Goal: Task Accomplishment & Management: Use online tool/utility

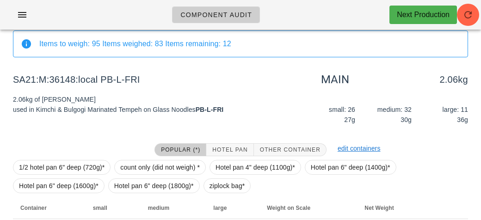
scroll to position [139, 0]
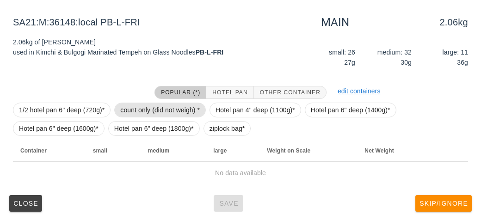
click at [162, 109] on span "count only (did not weigh) *" at bounding box center [159, 110] width 79 height 14
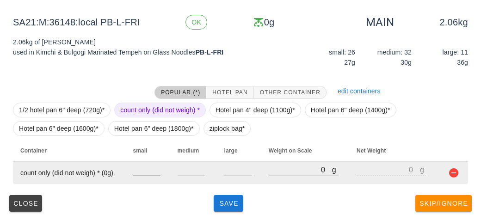
click at [140, 172] on input "number" at bounding box center [147, 170] width 28 height 12
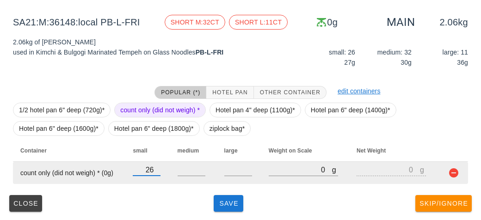
type input "26"
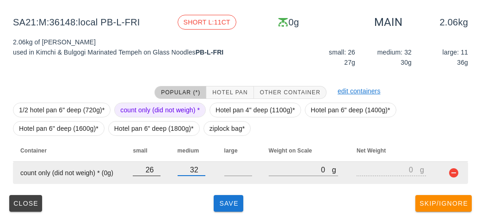
type input "32"
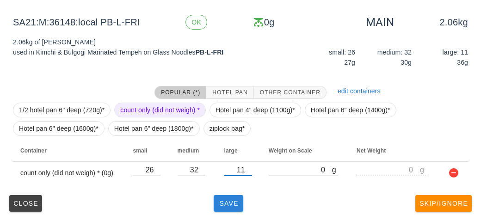
type input "11"
click at [227, 204] on span "Save" at bounding box center [228, 203] width 22 height 7
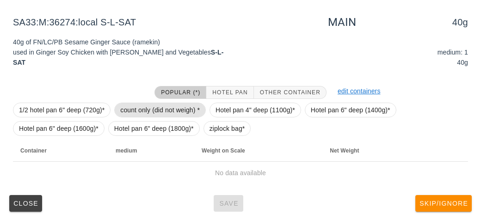
click at [155, 103] on span "count only (did not weigh) *" at bounding box center [159, 110] width 79 height 14
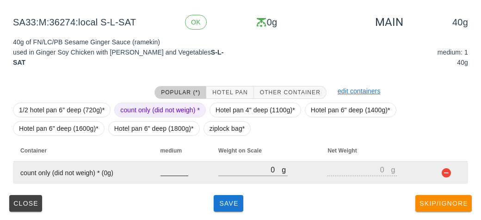
click at [178, 168] on input "number" at bounding box center [174, 170] width 28 height 12
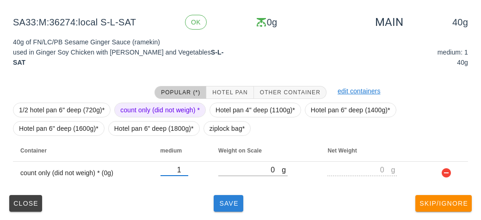
type input "1"
click at [231, 207] on button "Save" at bounding box center [229, 203] width 30 height 17
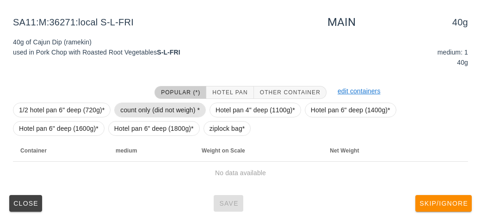
click at [169, 106] on span "count only (did not weigh) *" at bounding box center [159, 110] width 79 height 14
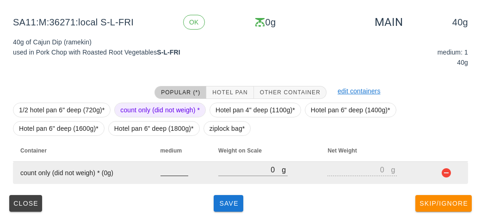
click at [171, 166] on input "number" at bounding box center [174, 170] width 28 height 12
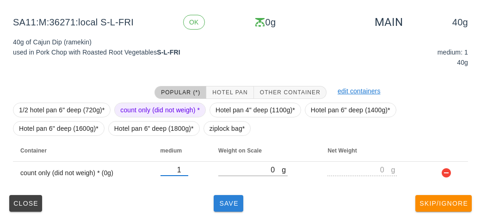
type input "1"
click at [232, 202] on span "Save" at bounding box center [228, 203] width 22 height 7
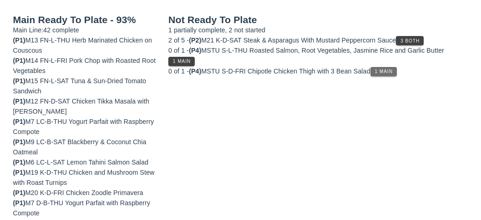
click at [383, 70] on span "1 Main" at bounding box center [383, 71] width 18 height 5
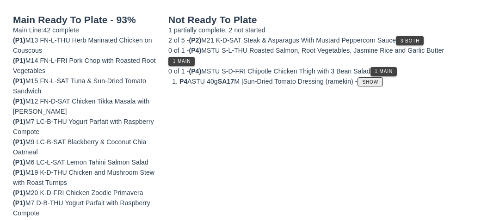
click at [383, 77] on button "Show" at bounding box center [369, 81] width 25 height 9
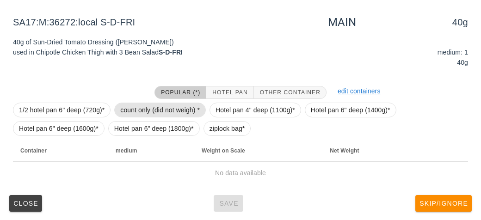
click at [162, 116] on span "count only (did not weigh) *" at bounding box center [159, 110] width 79 height 14
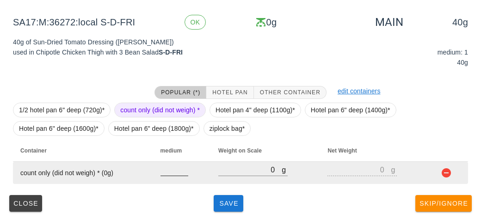
click at [169, 179] on div at bounding box center [174, 180] width 28 height 6
click at [180, 174] on input "number" at bounding box center [174, 170] width 28 height 12
type input "1"
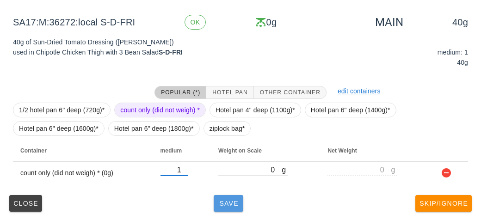
click at [223, 205] on span "Save" at bounding box center [228, 203] width 22 height 7
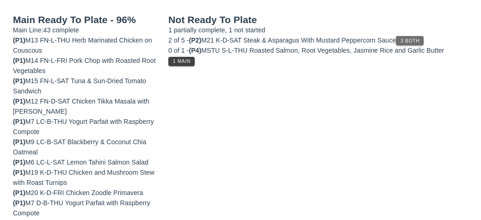
click at [422, 44] on button "3 Both" at bounding box center [410, 40] width 28 height 9
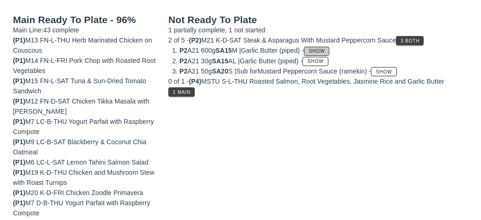
click at [325, 51] on span "Show" at bounding box center [316, 51] width 17 height 5
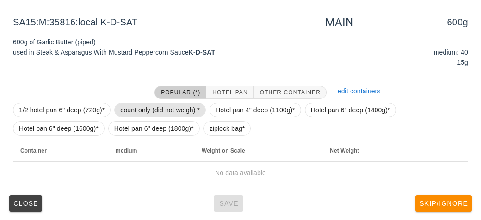
click at [166, 109] on span "count only (did not weigh) *" at bounding box center [159, 110] width 79 height 14
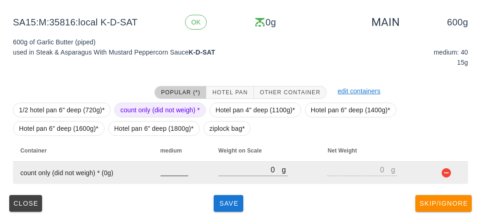
click at [172, 173] on input "number" at bounding box center [174, 170] width 28 height 12
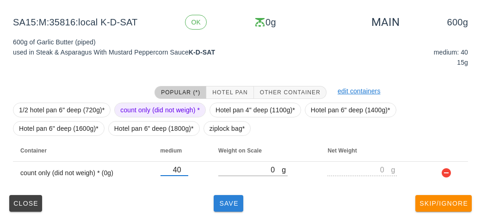
type input "40"
click at [233, 209] on button "Save" at bounding box center [229, 203] width 30 height 17
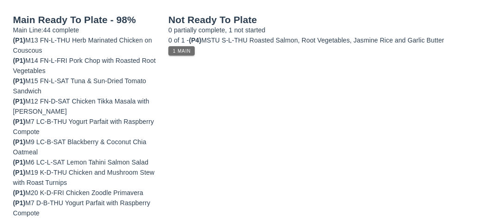
click at [184, 49] on span "1 Main" at bounding box center [181, 51] width 18 height 5
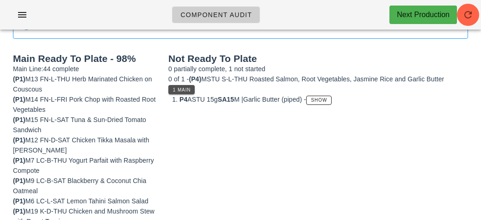
scroll to position [100, 0]
click at [324, 100] on span "Show" at bounding box center [319, 99] width 17 height 5
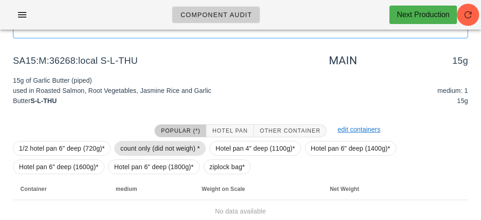
click at [156, 144] on span "count only (did not weigh) *" at bounding box center [159, 148] width 79 height 14
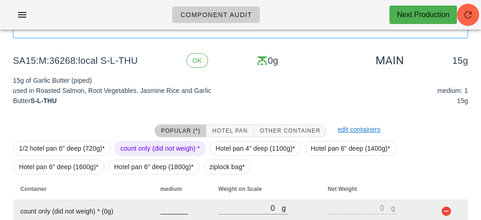
click at [173, 209] on input "number" at bounding box center [174, 208] width 28 height 12
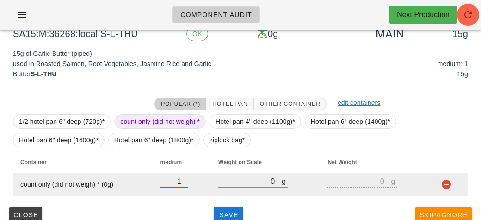
scroll to position [139, 0]
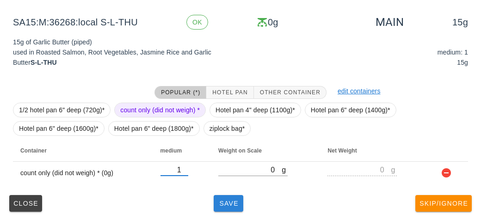
type input "1"
click at [240, 209] on button "Save" at bounding box center [229, 203] width 30 height 17
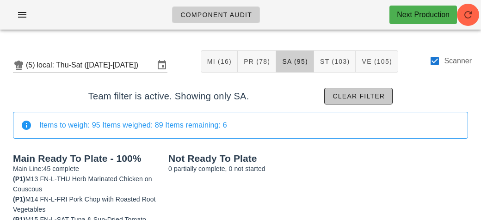
click at [348, 98] on span "Clear filter" at bounding box center [358, 95] width 53 height 7
